Goal: Feedback & Contribution: Submit feedback/report problem

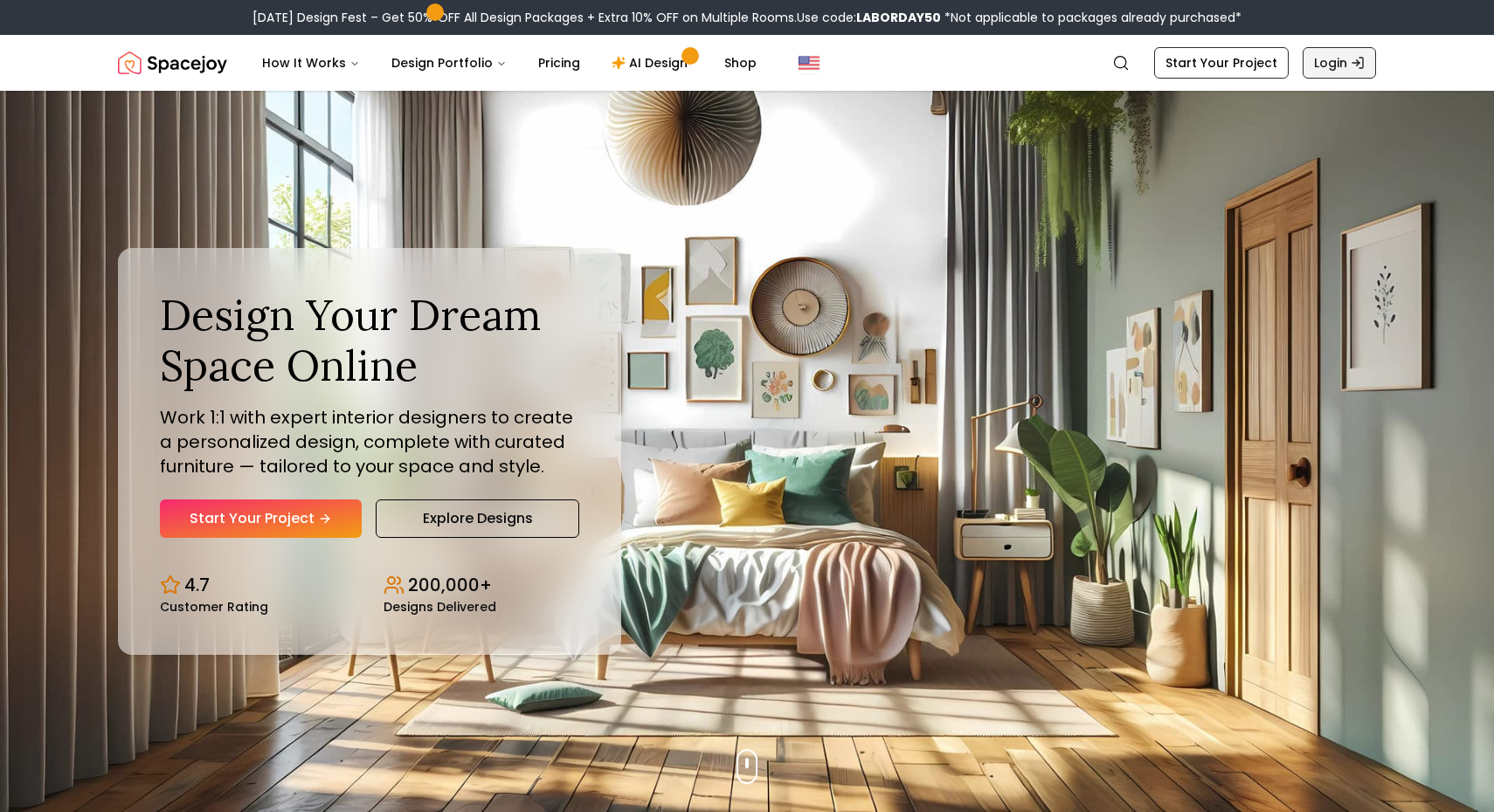
click at [1347, 70] on link "Login" at bounding box center [1339, 63] width 73 height 31
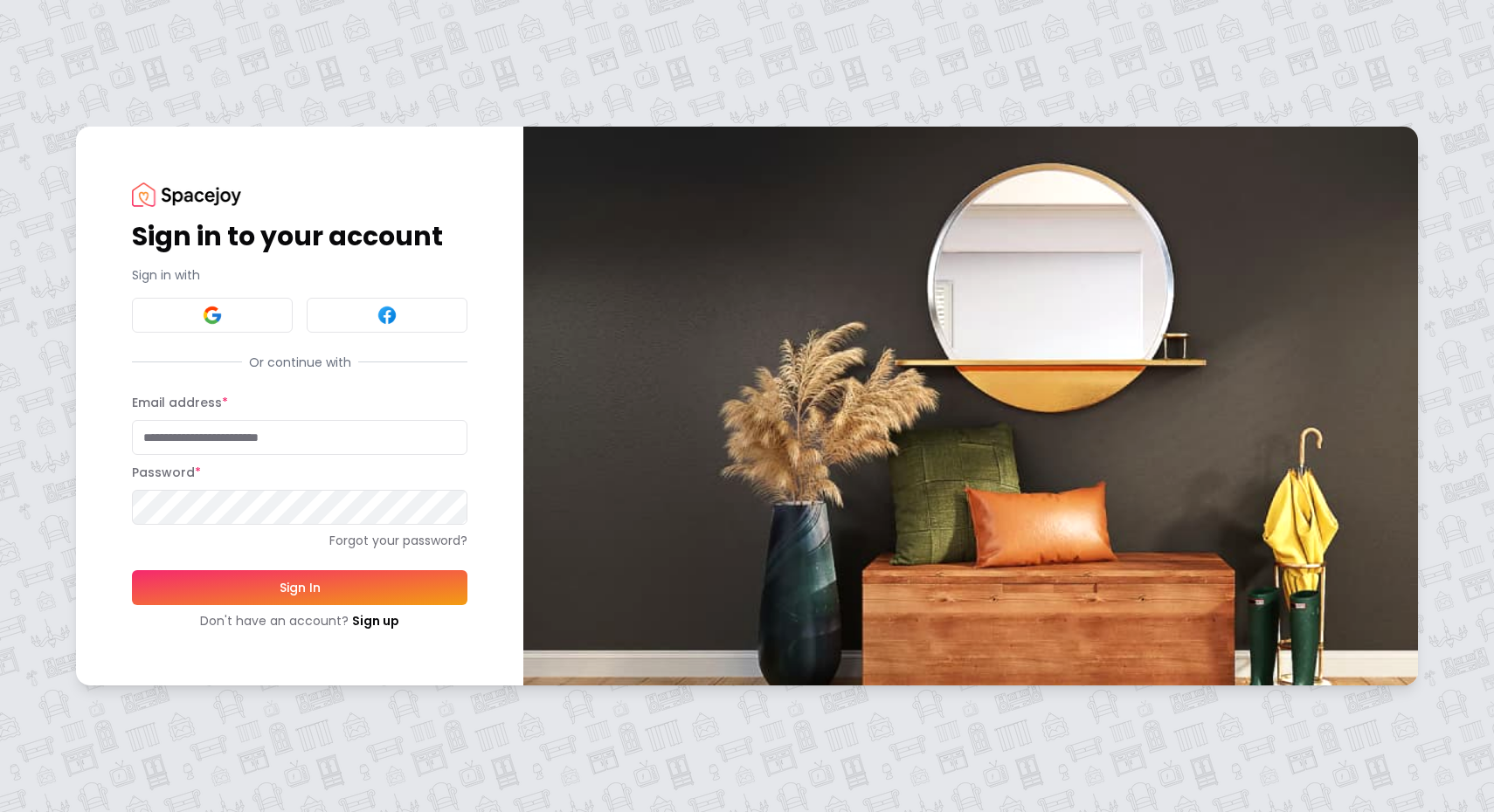
type input "**********"
click at [302, 588] on button "Sign In" at bounding box center [300, 588] width 335 height 35
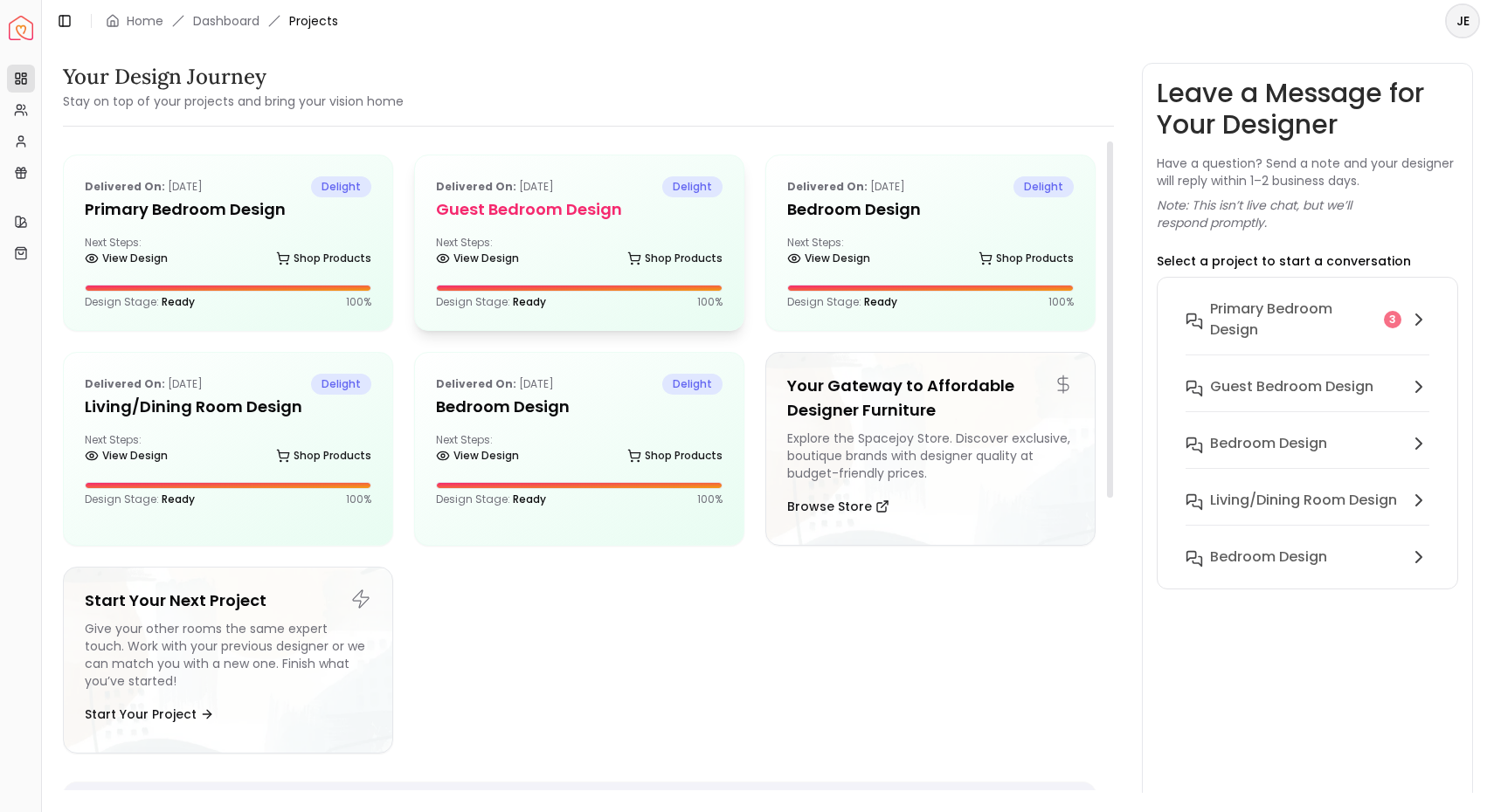
click at [554, 211] on h5 "Guest Bedroom design" at bounding box center [579, 210] width 286 height 25
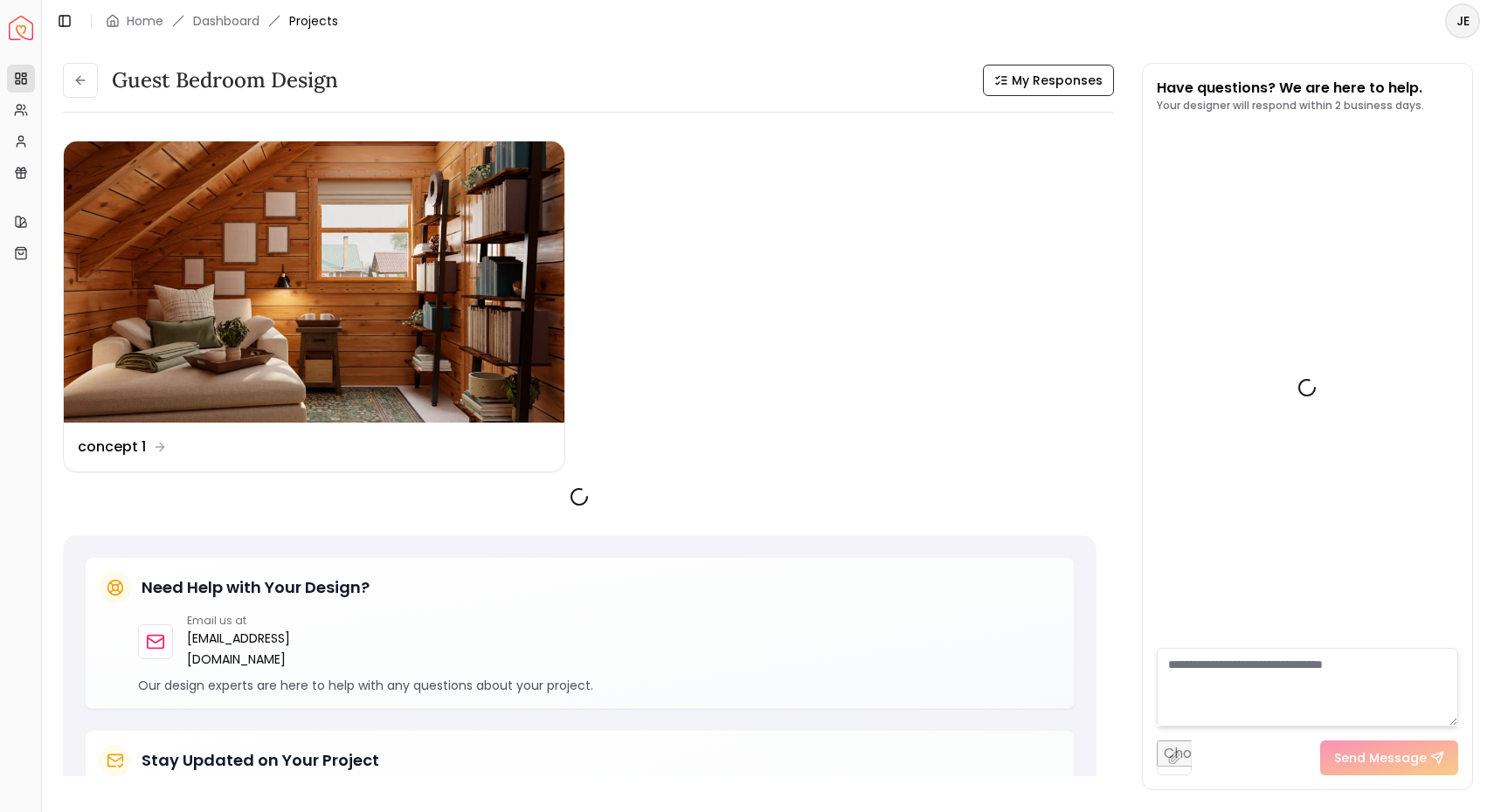
scroll to position [369, 0]
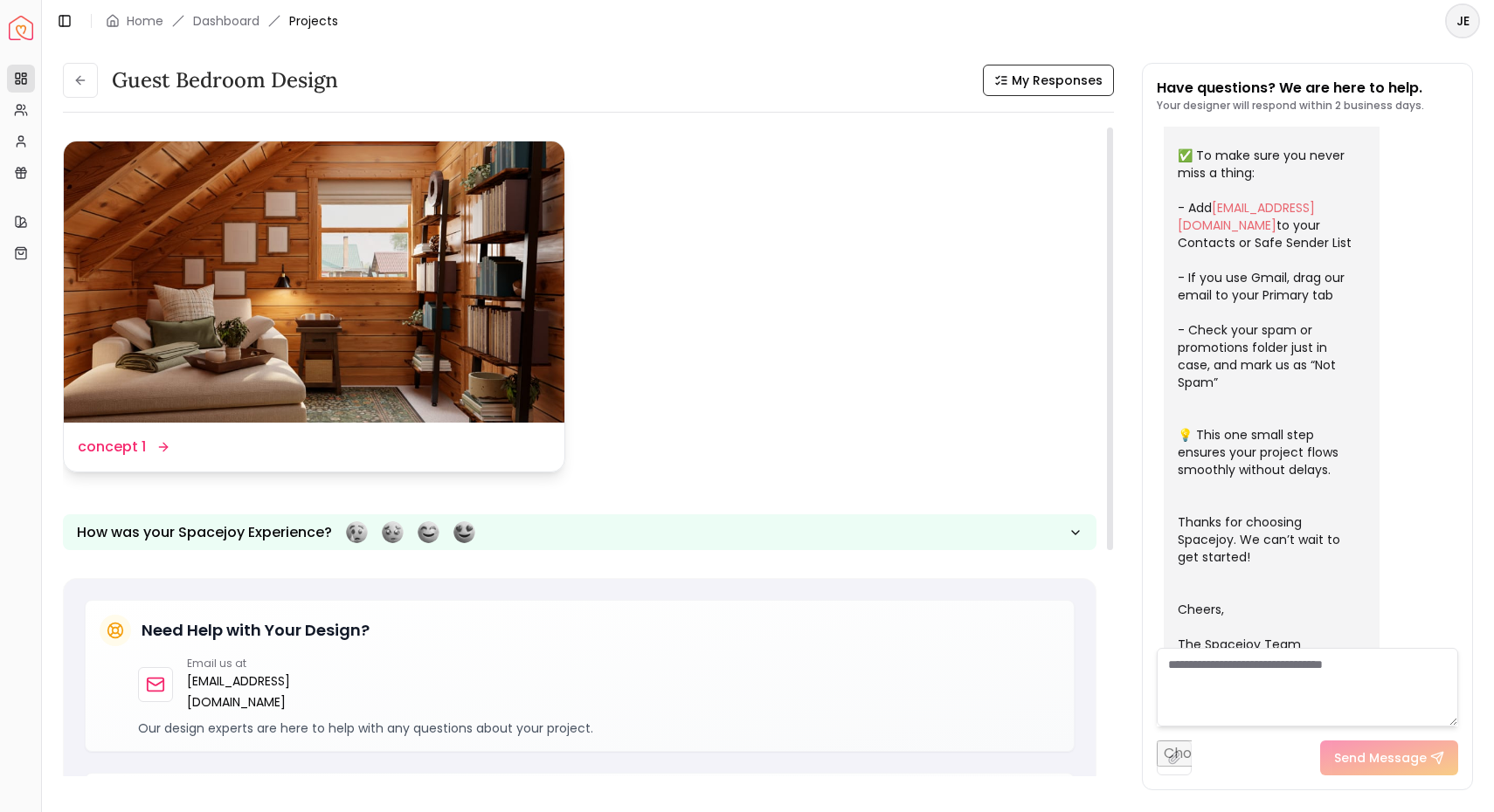
click at [135, 444] on dd "concept 1" at bounding box center [111, 447] width 68 height 21
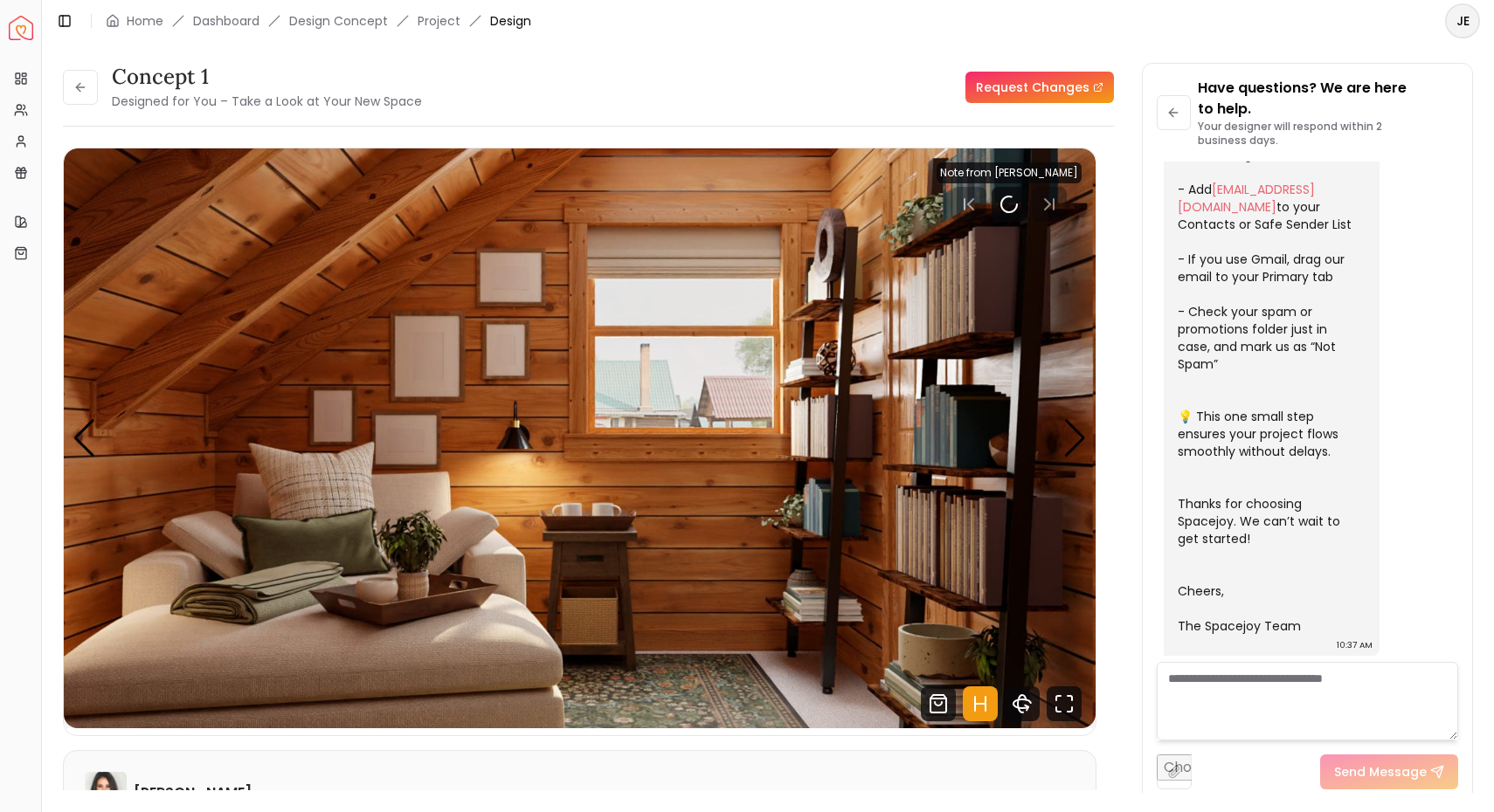
scroll to position [390, 0]
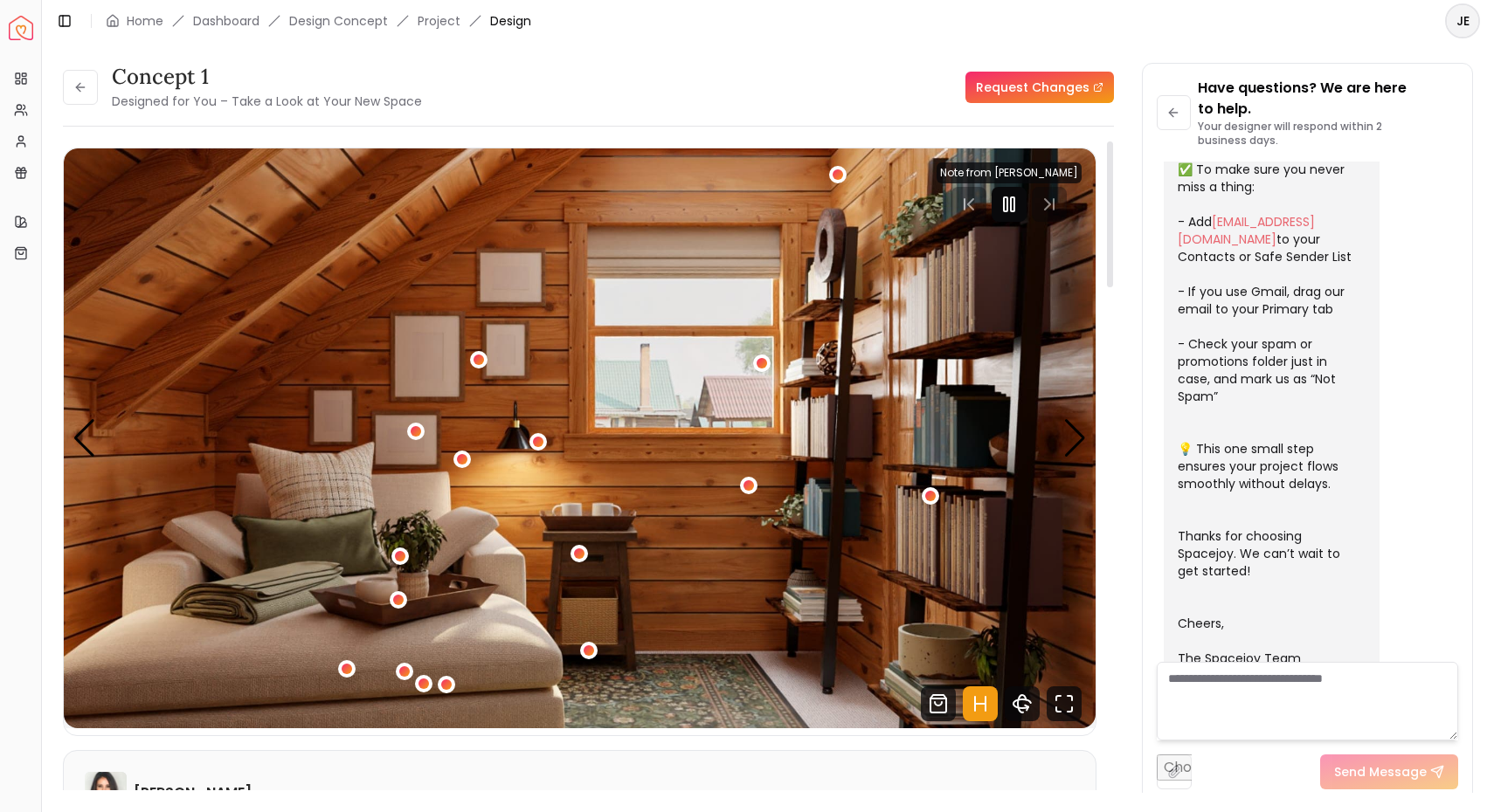
click at [1014, 208] on rect "Pause" at bounding box center [1013, 204] width 4 height 14
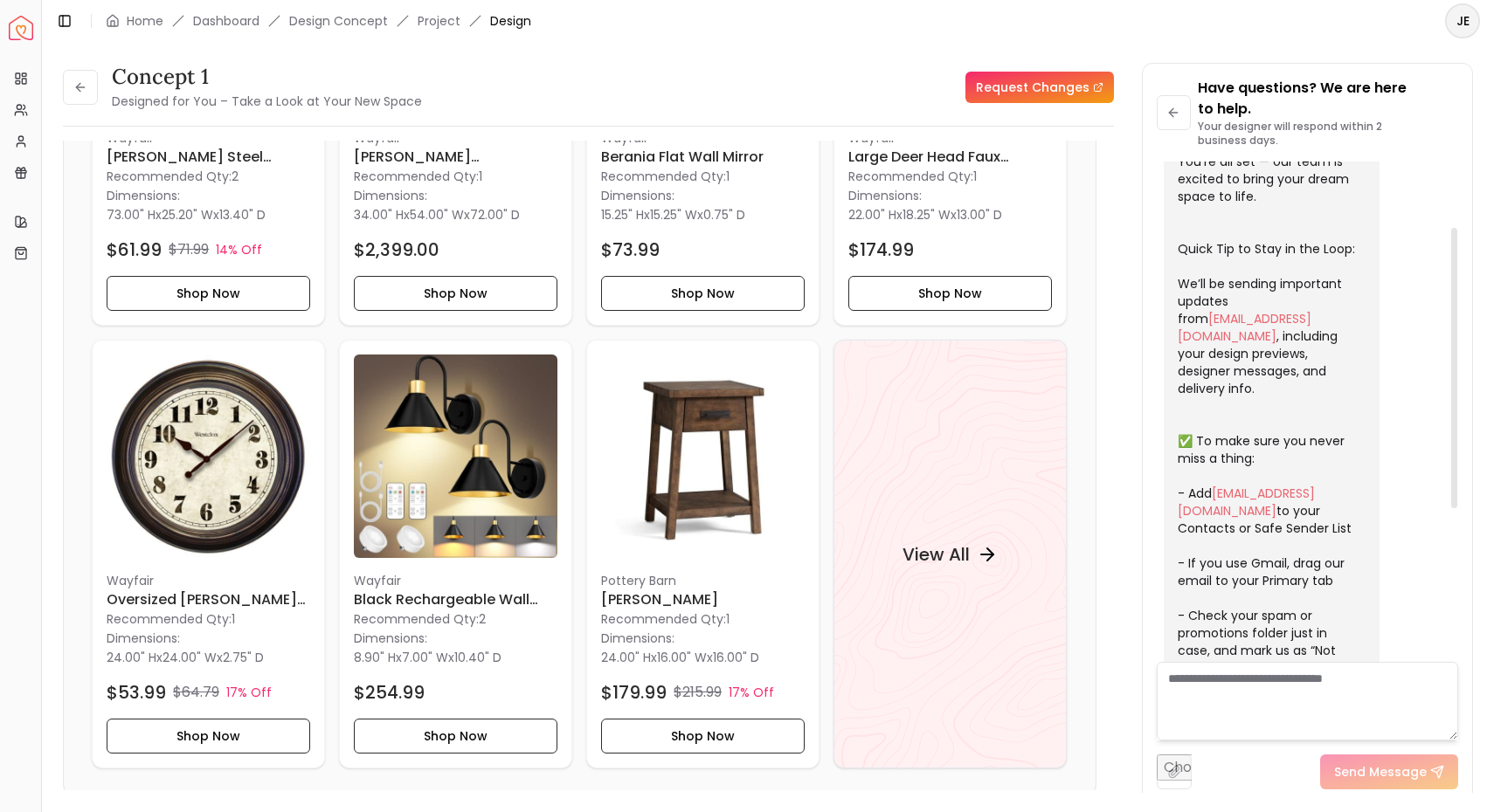
scroll to position [117, 0]
click at [933, 554] on h4 "View All" at bounding box center [936, 554] width 67 height 25
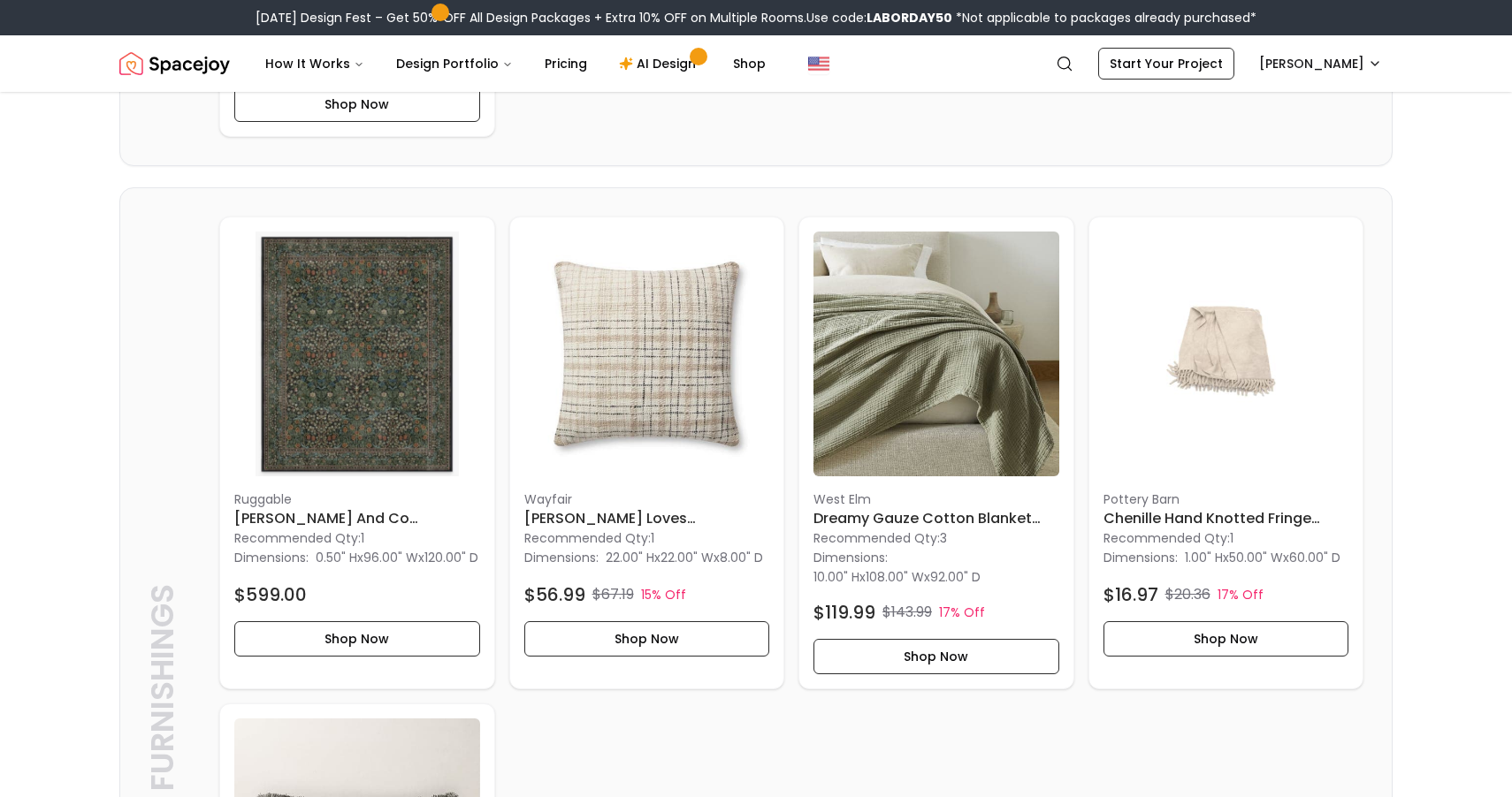
scroll to position [2885, 0]
click at [354, 528] on h6 "Morris and Co Blackthorn Forest Green Rug" at bounding box center [357, 517] width 245 height 21
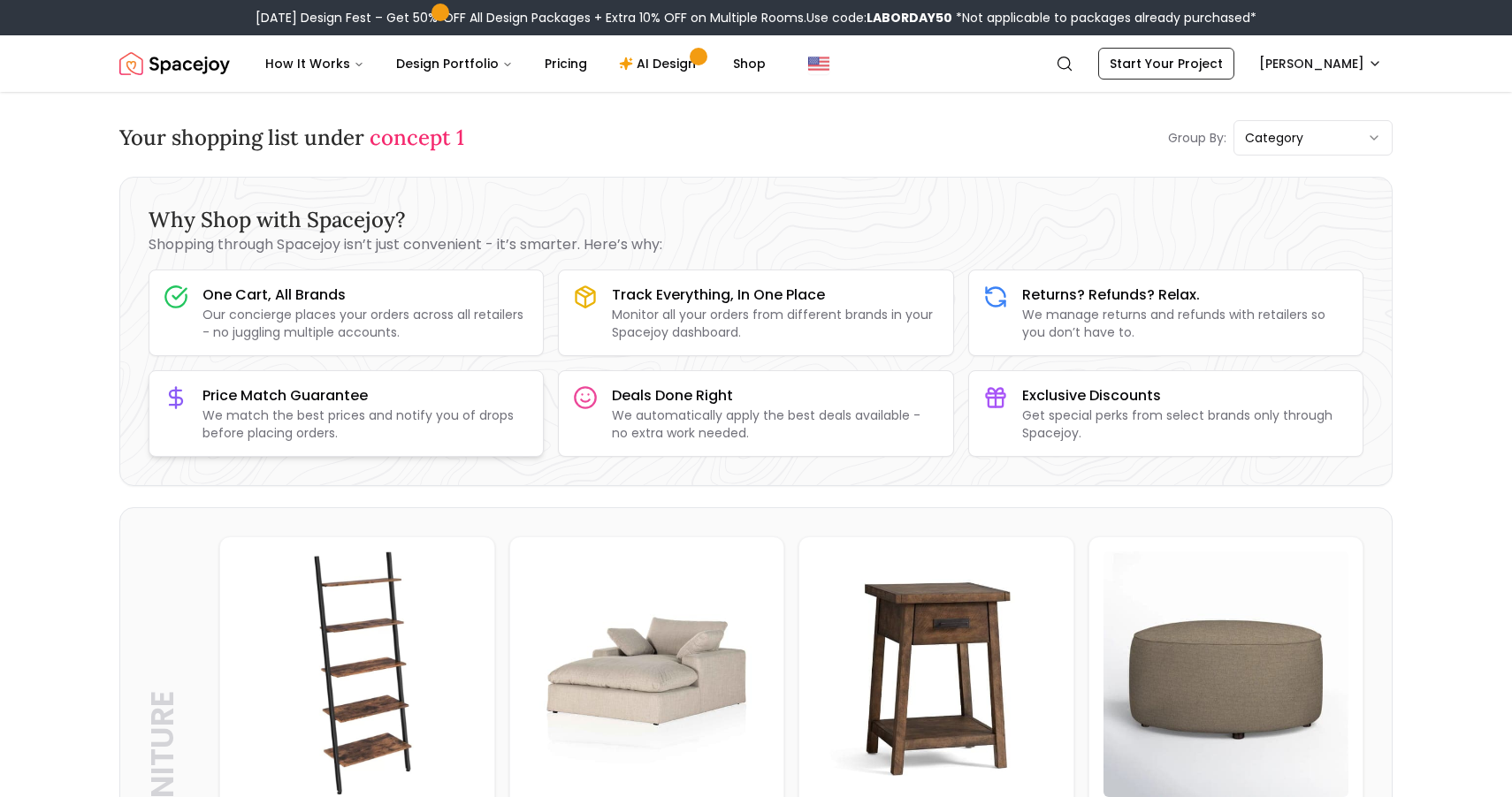
scroll to position [0, 0]
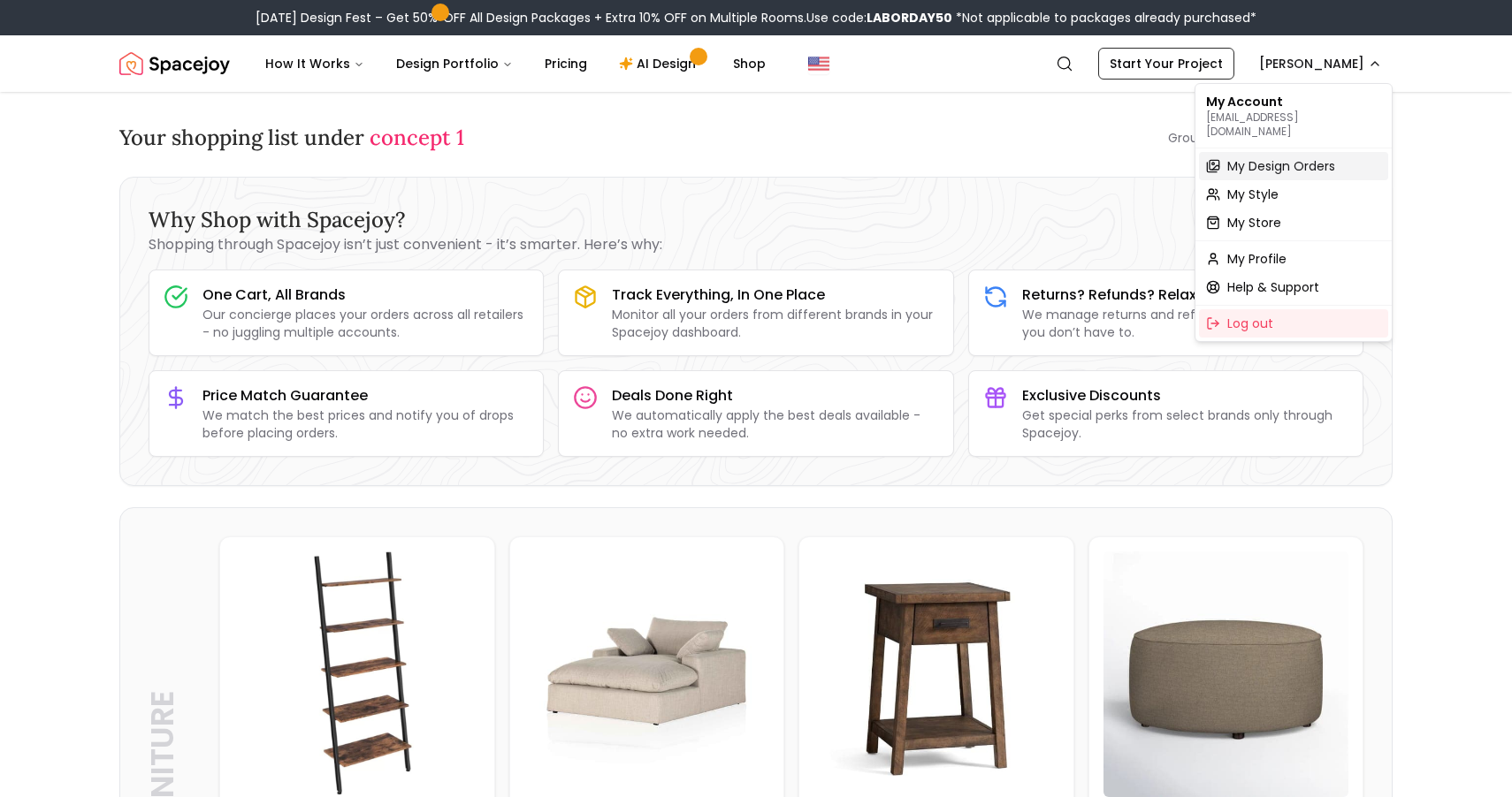
click at [1313, 158] on span "My Design Orders" at bounding box center [1280, 166] width 108 height 18
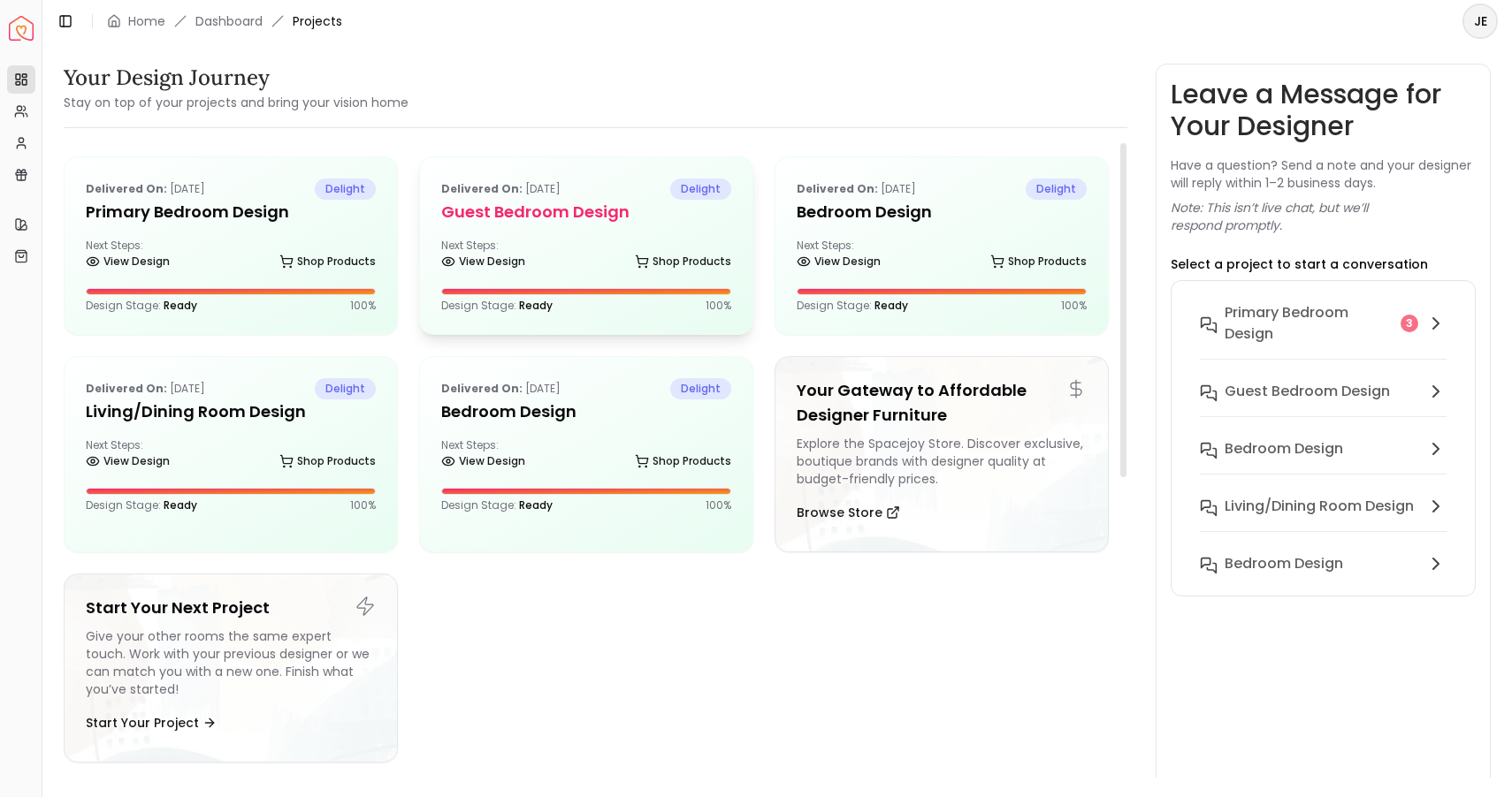
click at [494, 211] on h5 "Guest Bedroom design" at bounding box center [586, 212] width 290 height 25
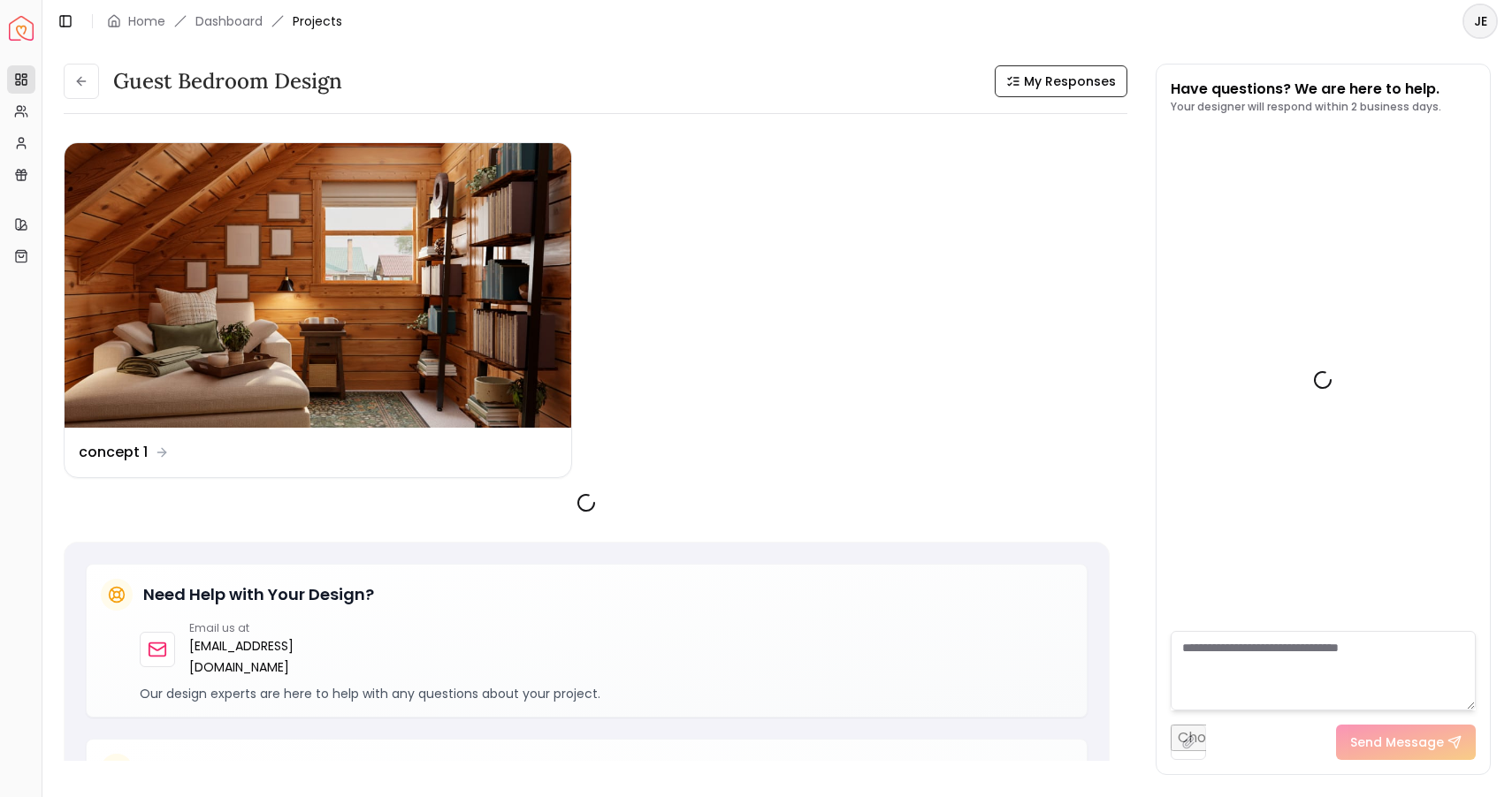
scroll to position [398, 0]
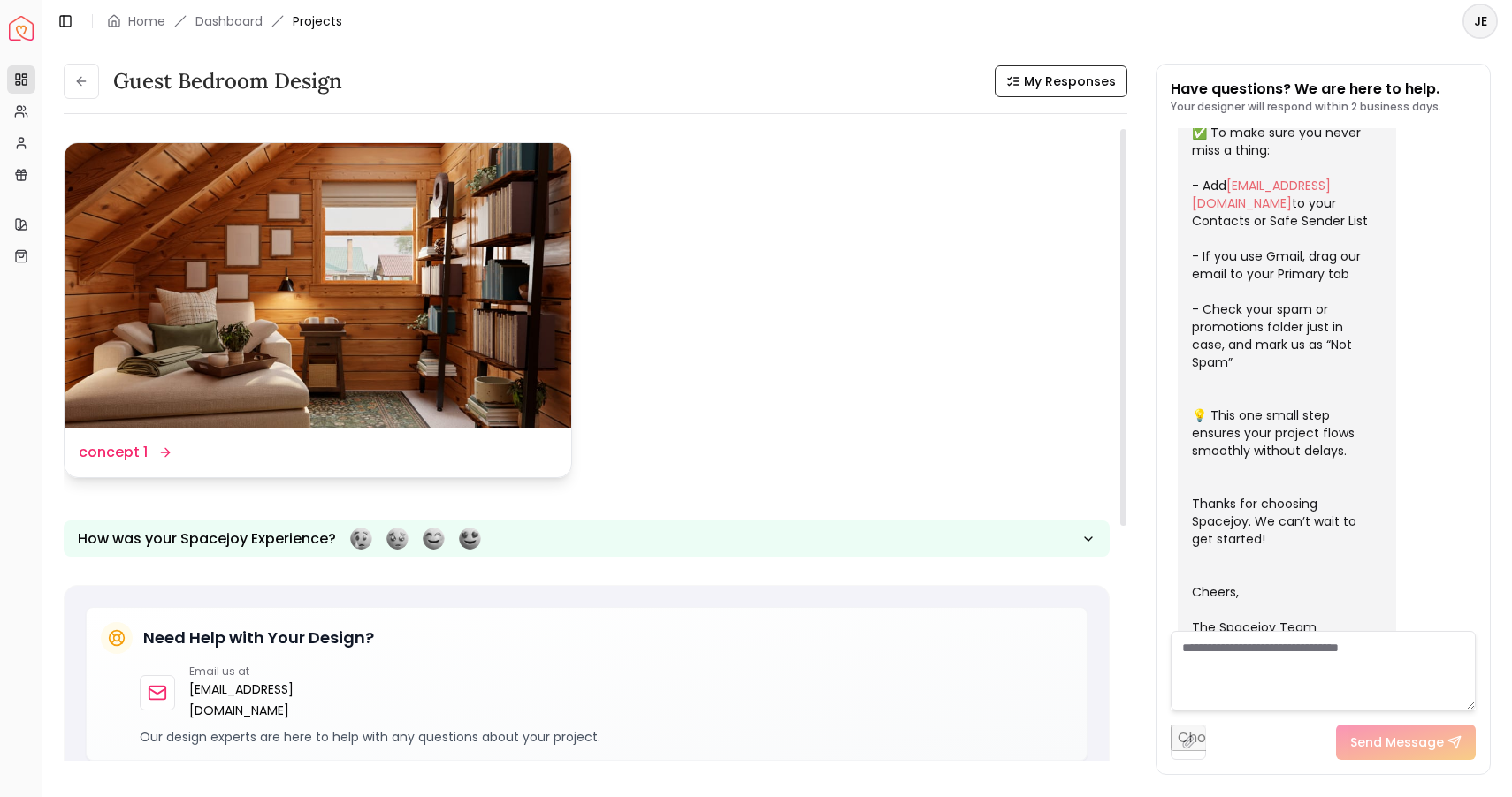
click at [109, 465] on div "Design Name concept 1" at bounding box center [317, 453] width 506 height 50
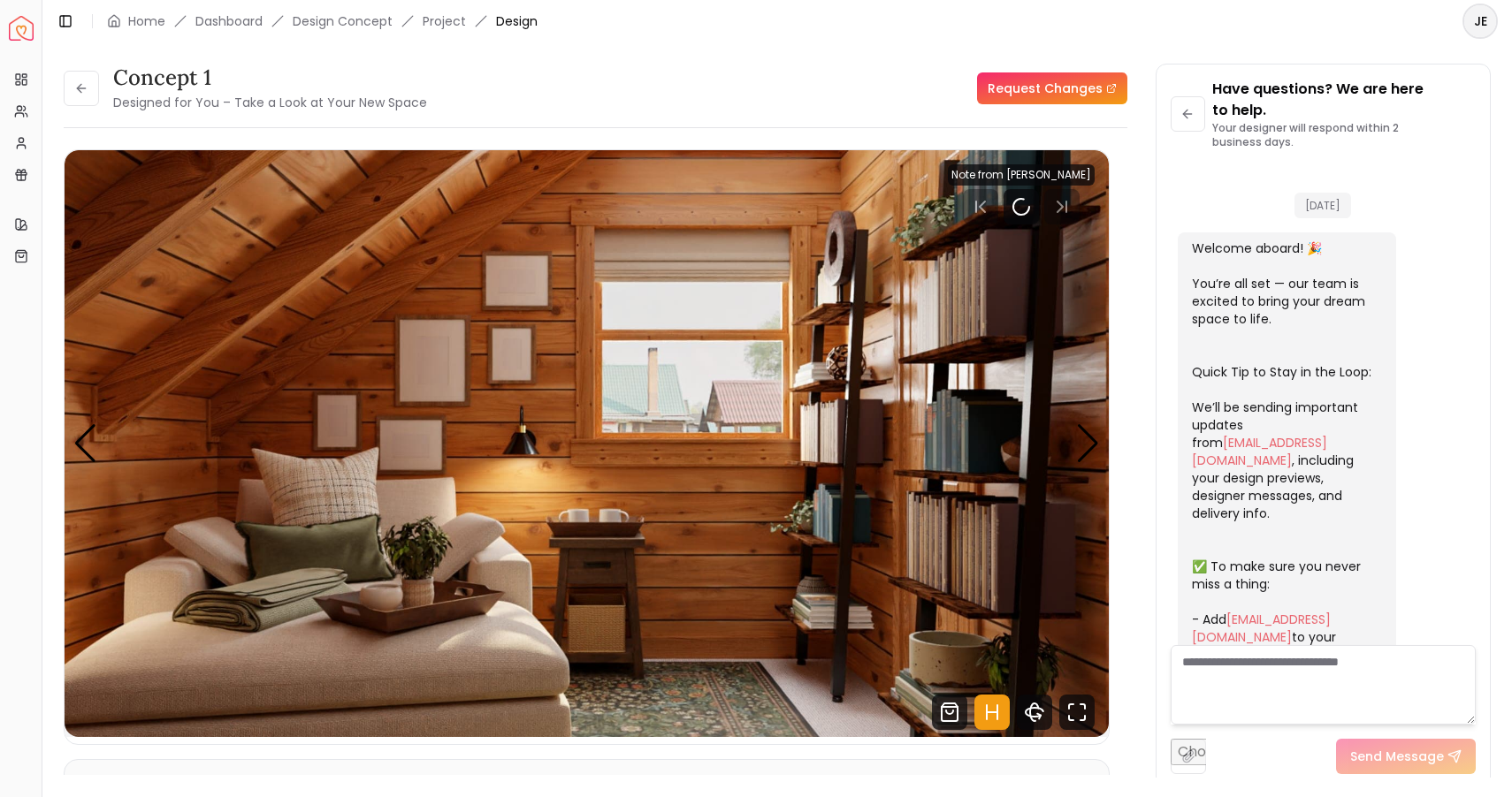
scroll to position [420, 0]
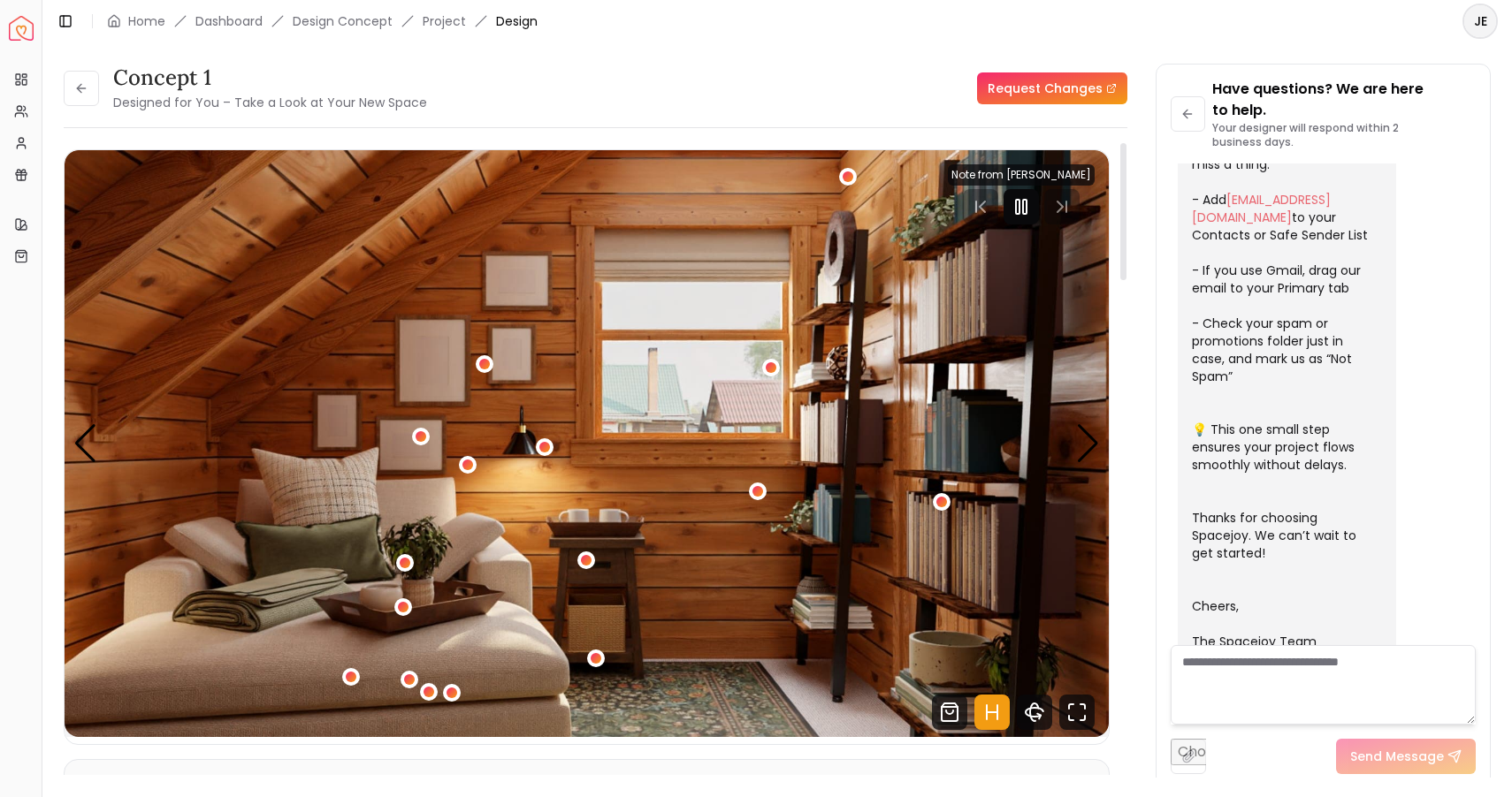
click at [1029, 204] on icon "Pause" at bounding box center [1020, 207] width 21 height 21
click at [1052, 89] on link "Request Changes" at bounding box center [1052, 89] width 150 height 31
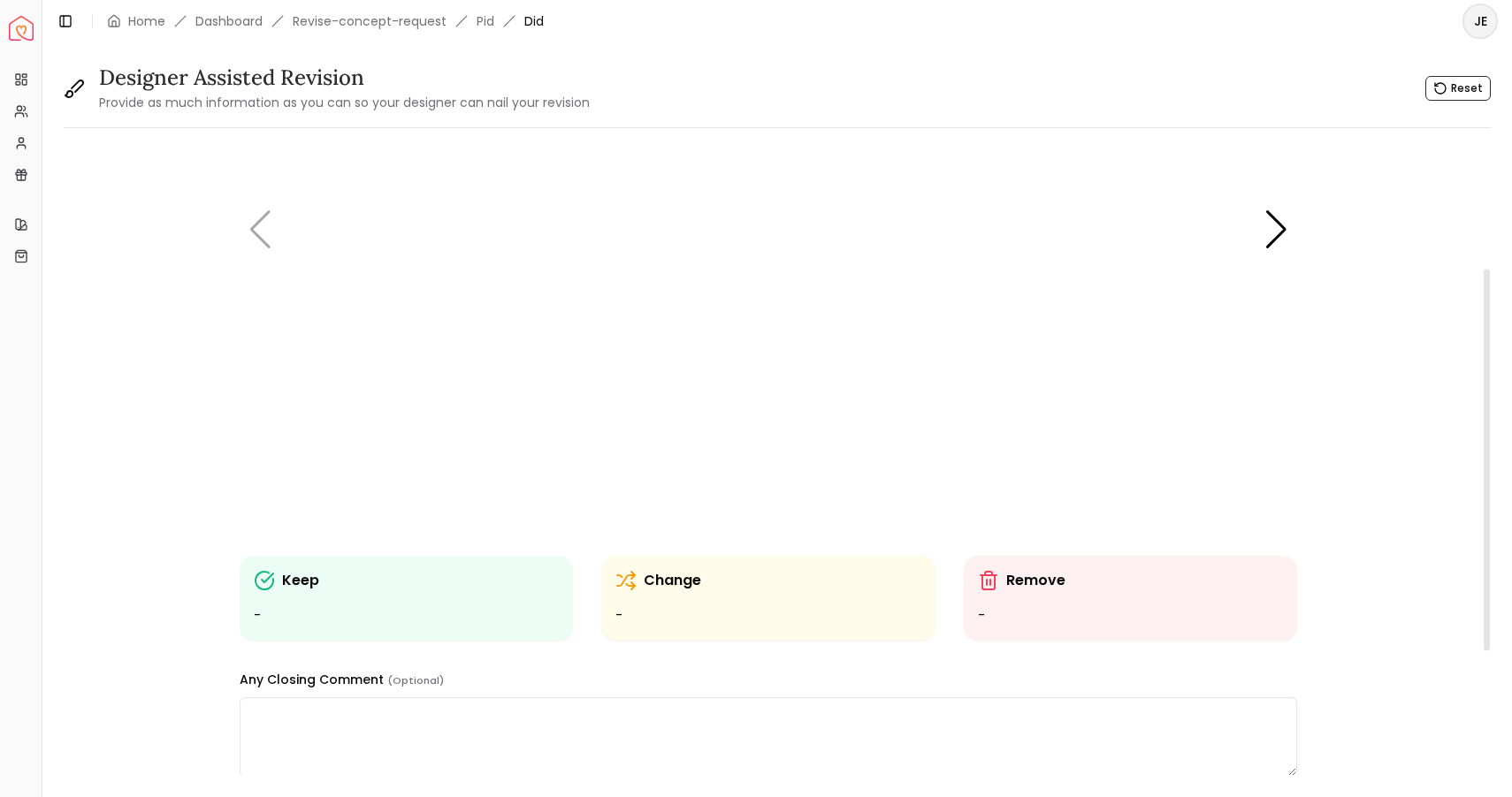
scroll to position [210, 0]
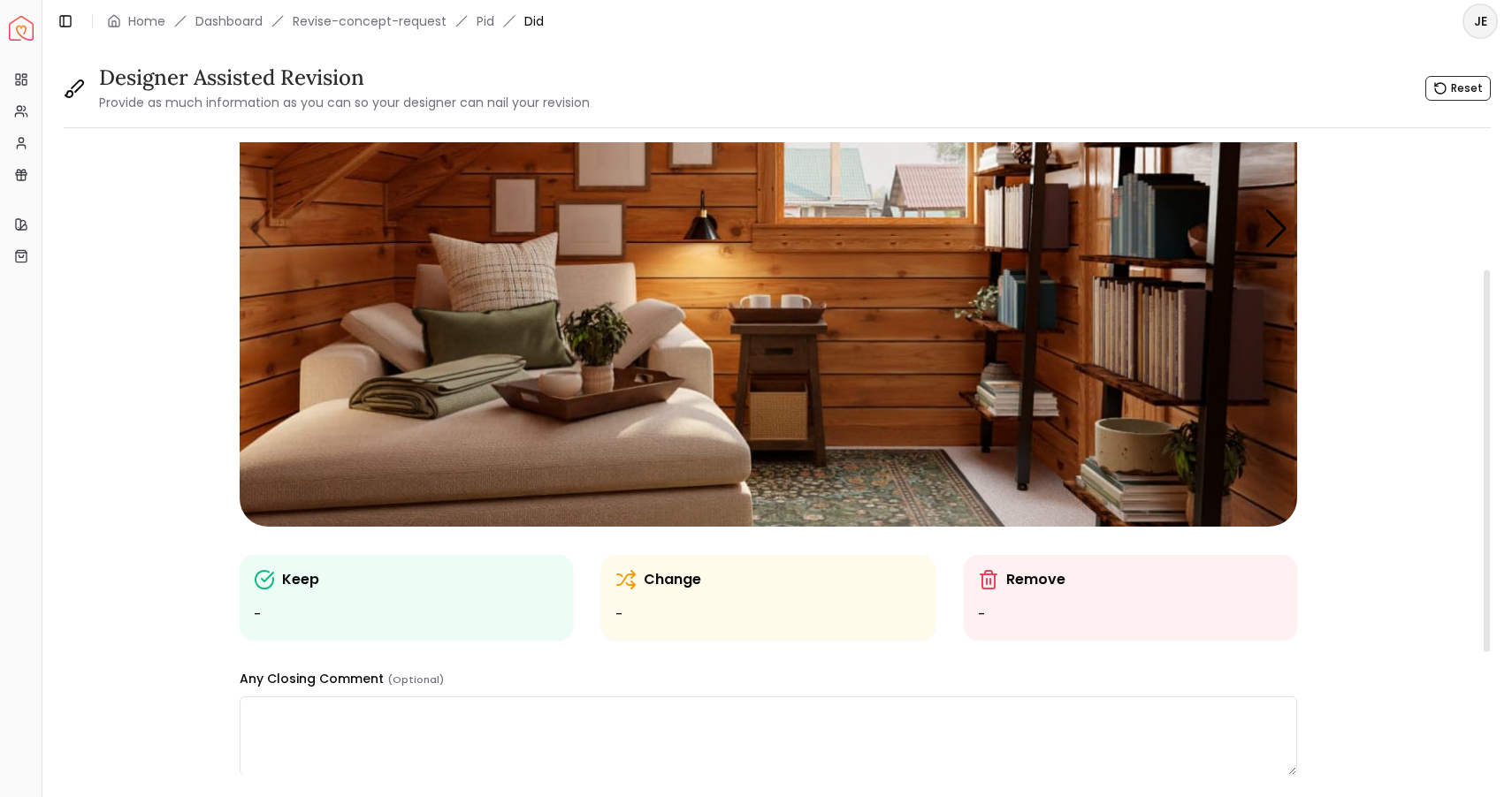
click at [718, 578] on div "Change" at bounding box center [768, 579] width 305 height 21
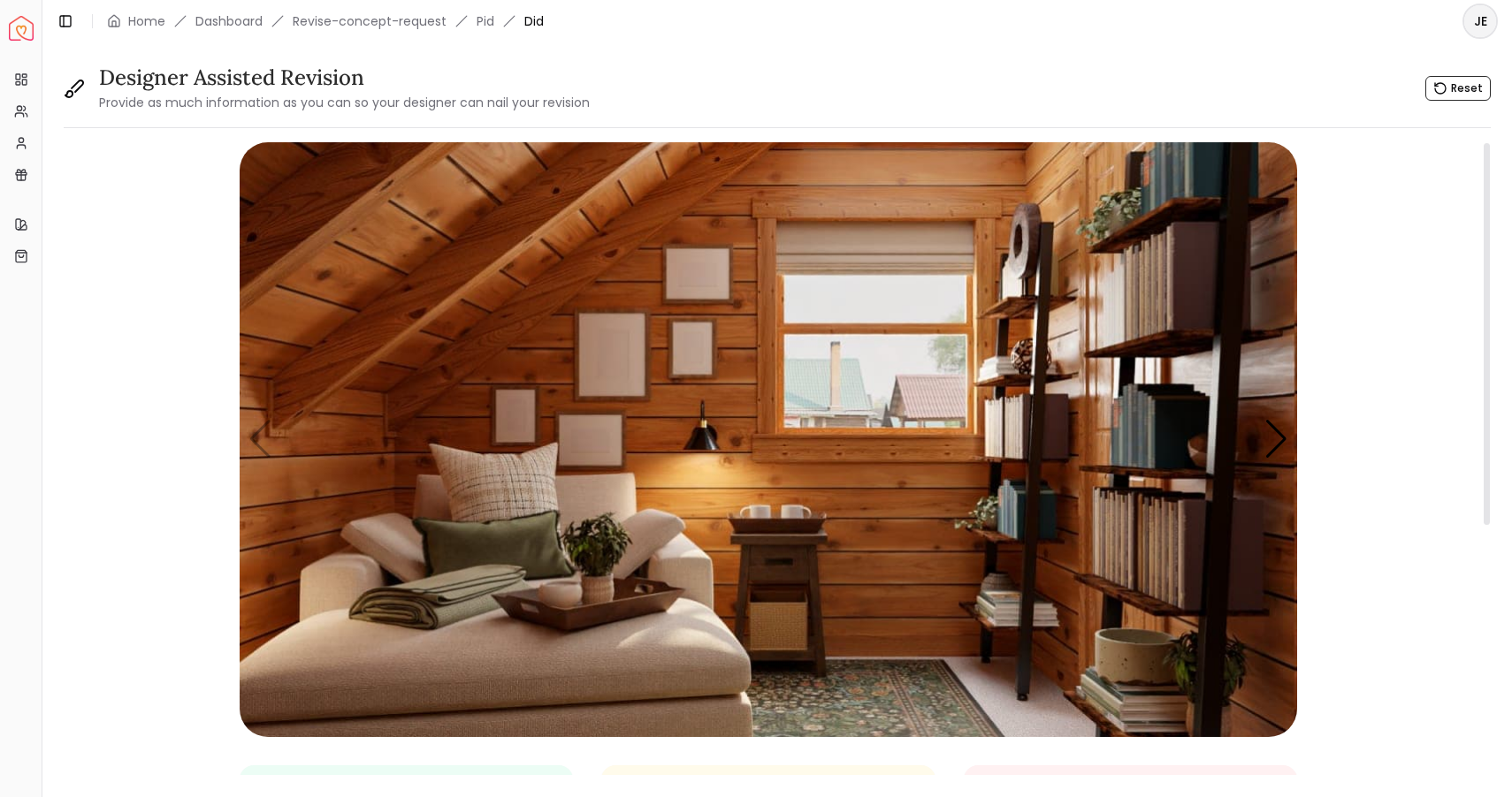
scroll to position [0, 0]
click at [825, 710] on img "1 / 5" at bounding box center [768, 439] width 1057 height 595
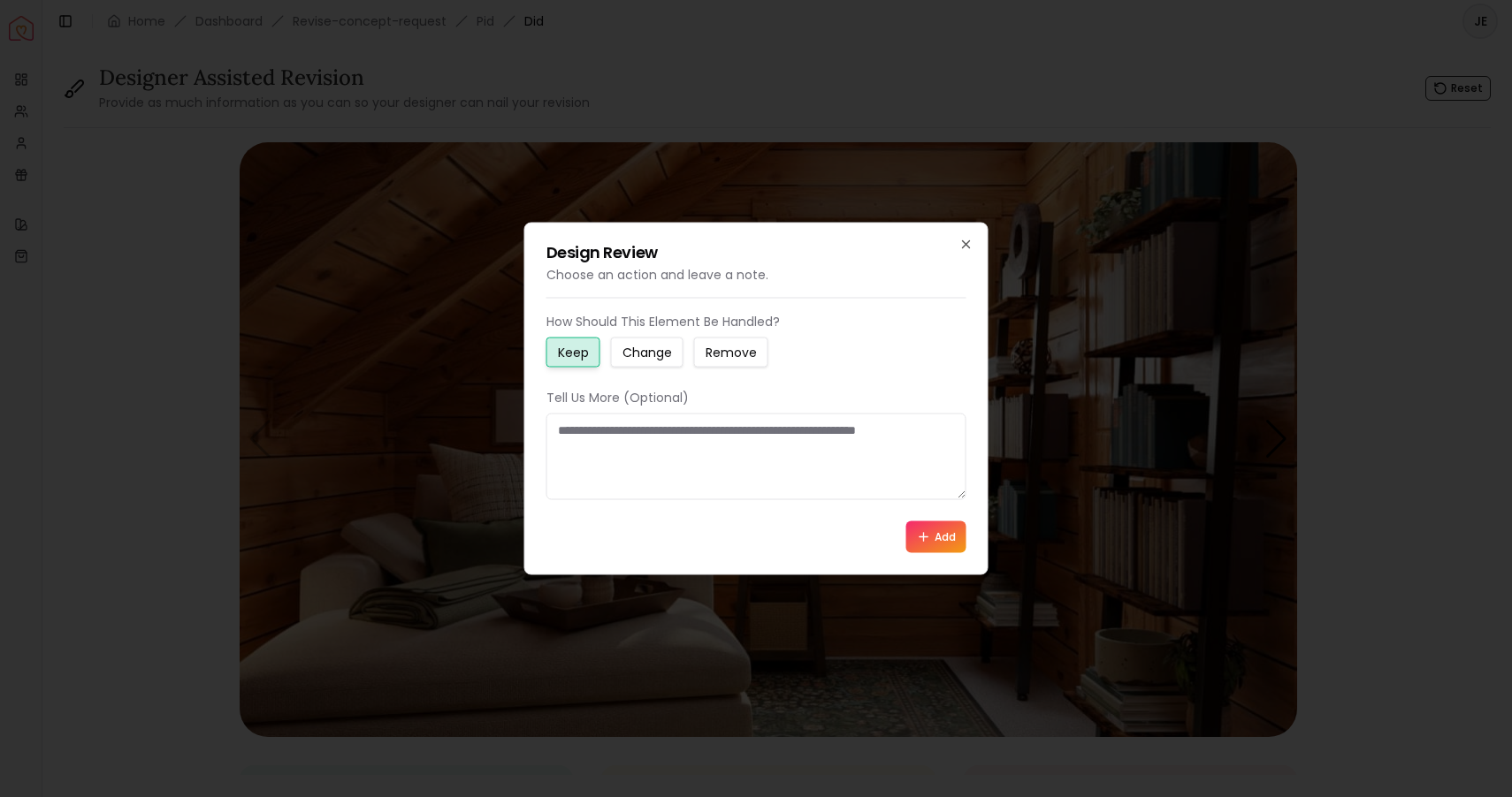
click at [666, 354] on small "Change" at bounding box center [648, 352] width 50 height 18
click at [619, 445] on textarea at bounding box center [756, 457] width 420 height 87
type textarea "**********"
click at [939, 539] on button "Add" at bounding box center [935, 537] width 60 height 31
